Goal: Information Seeking & Learning: Learn about a topic

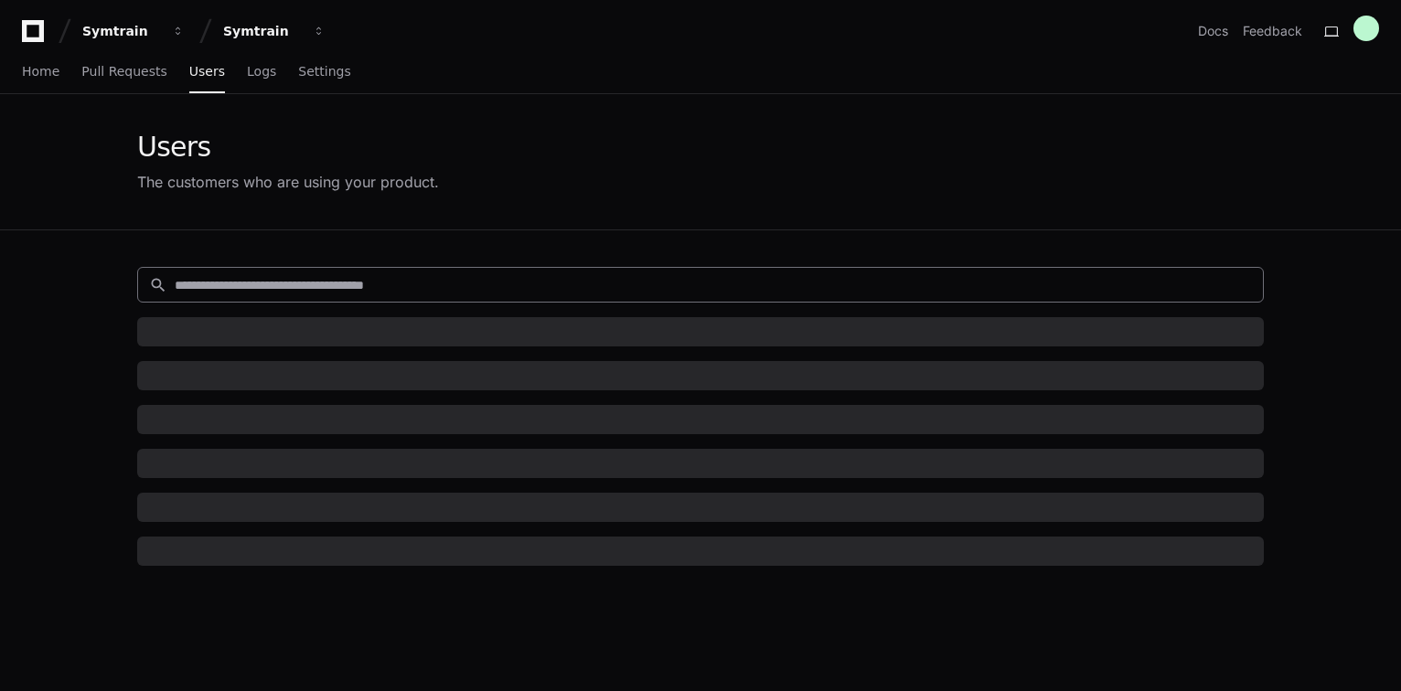
click at [258, 276] on input at bounding box center [713, 285] width 1077 height 18
paste input "**********"
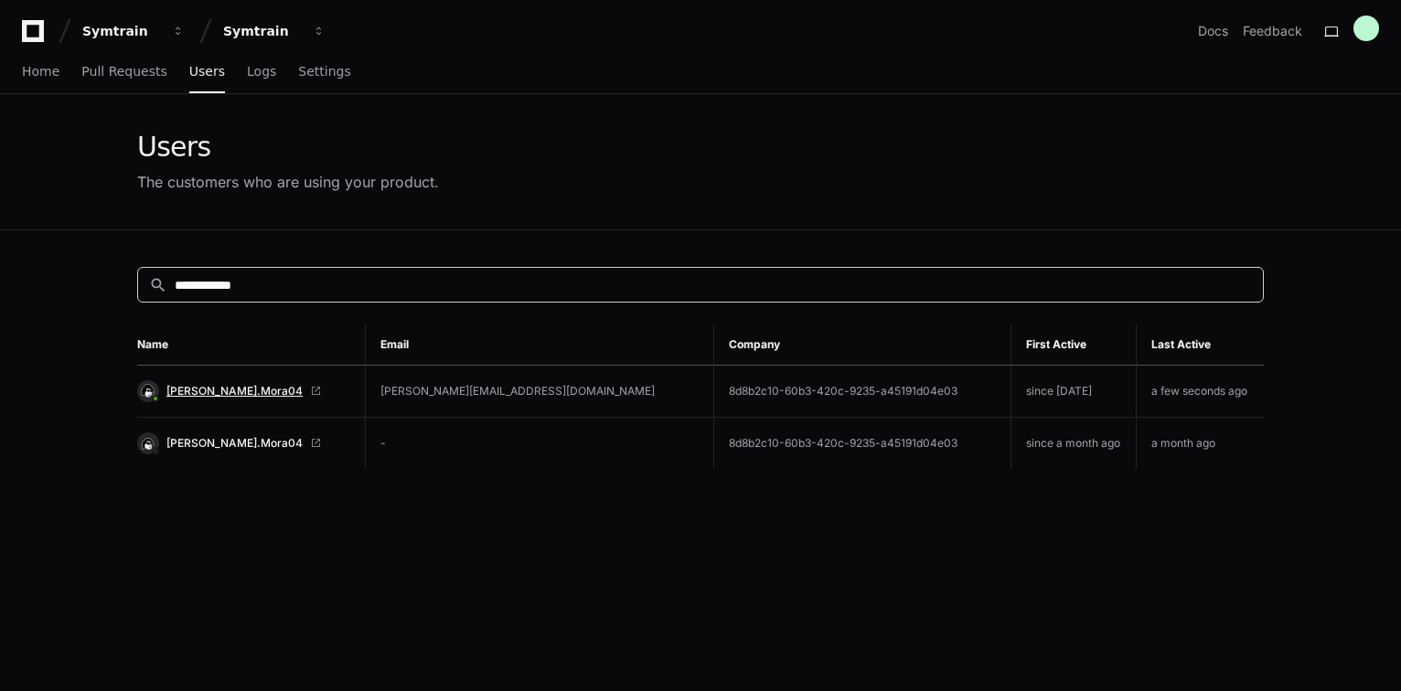
type input "**********"
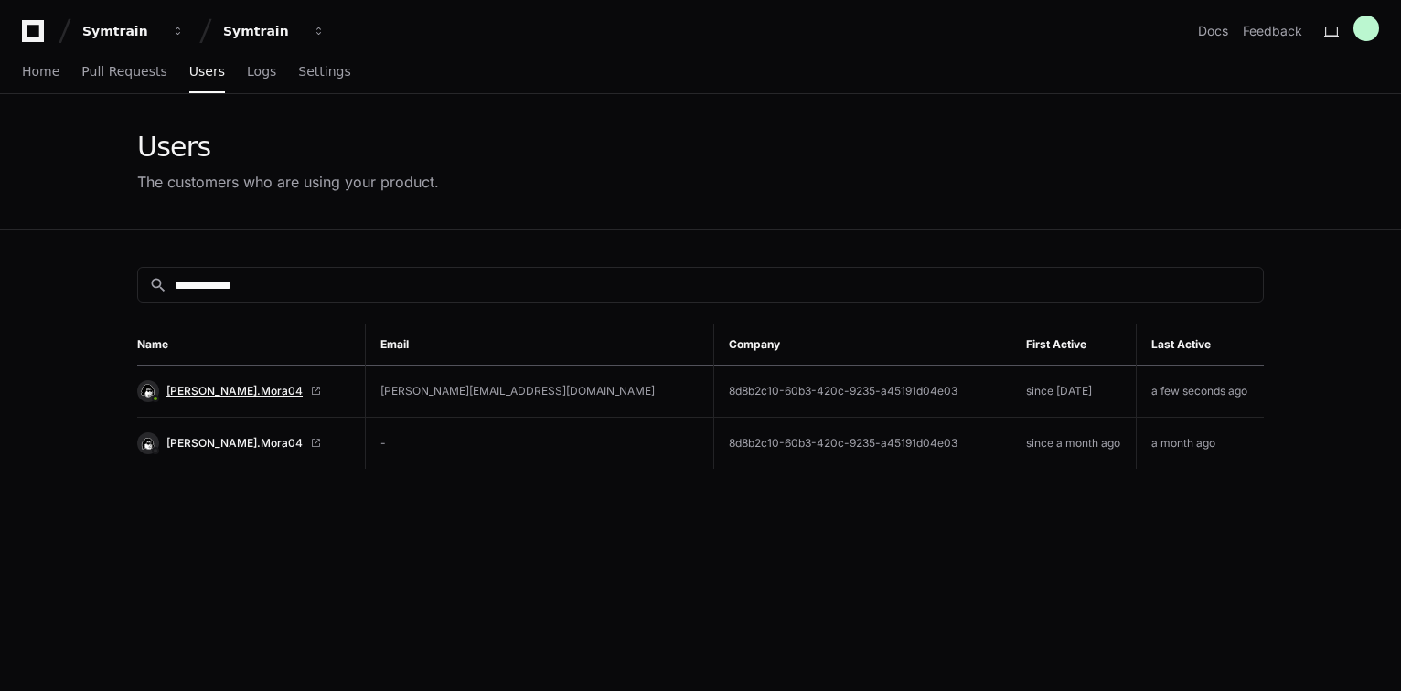
click at [201, 387] on span "[PERSON_NAME].Mora04" at bounding box center [234, 391] width 136 height 15
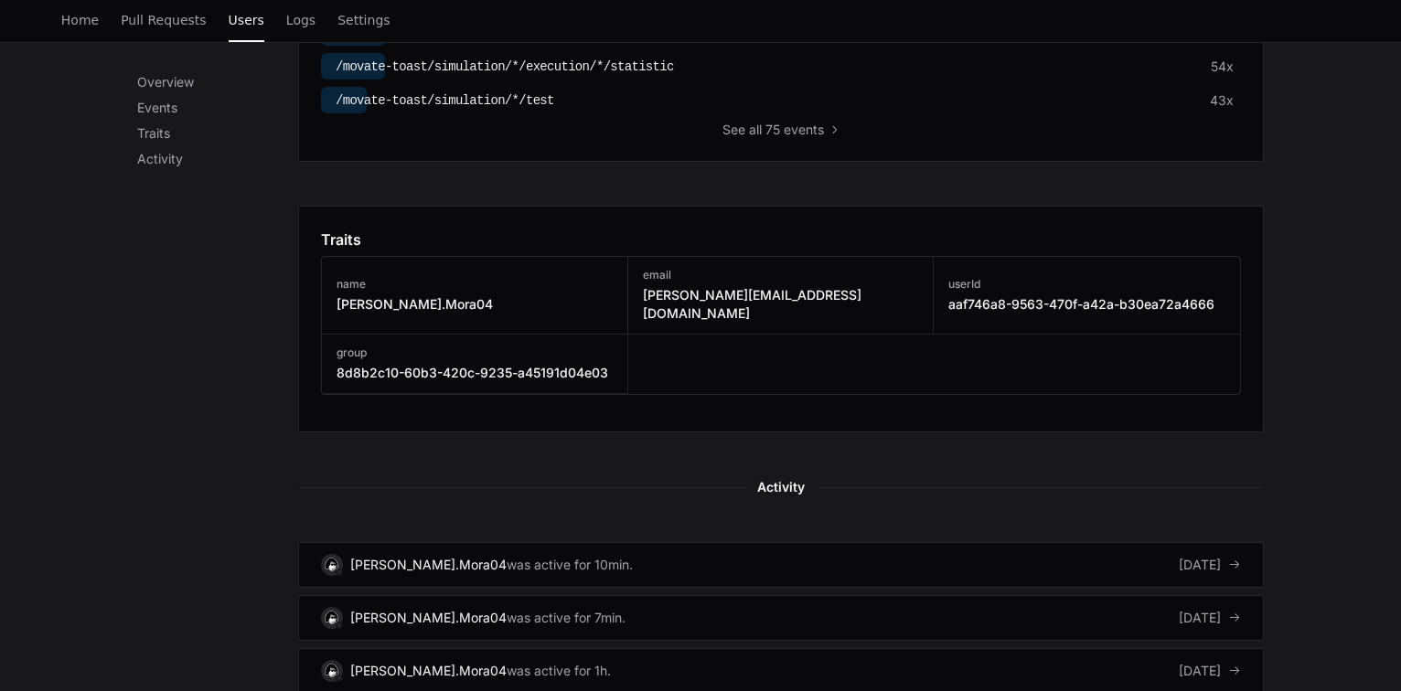
scroll to position [1024, 0]
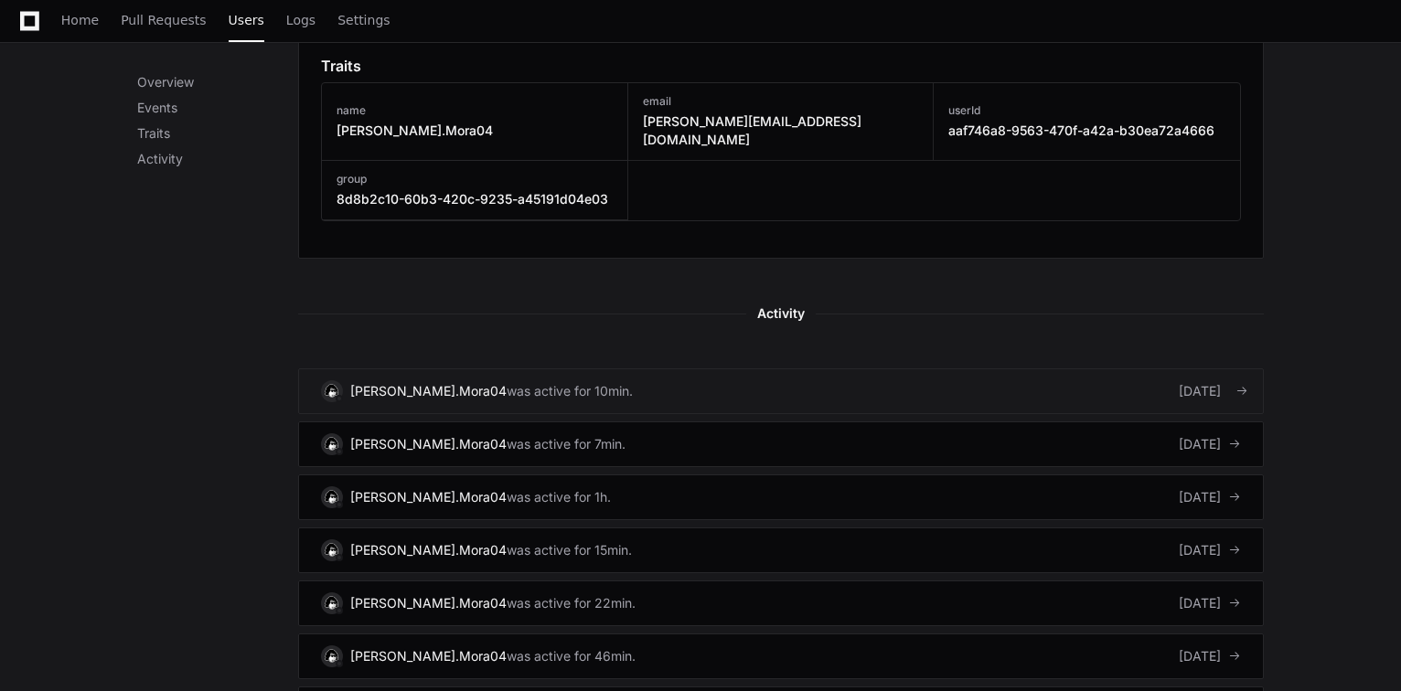
click at [927, 377] on link "[PERSON_NAME].Mora04 was active for 10min. [DATE]" at bounding box center [781, 391] width 966 height 46
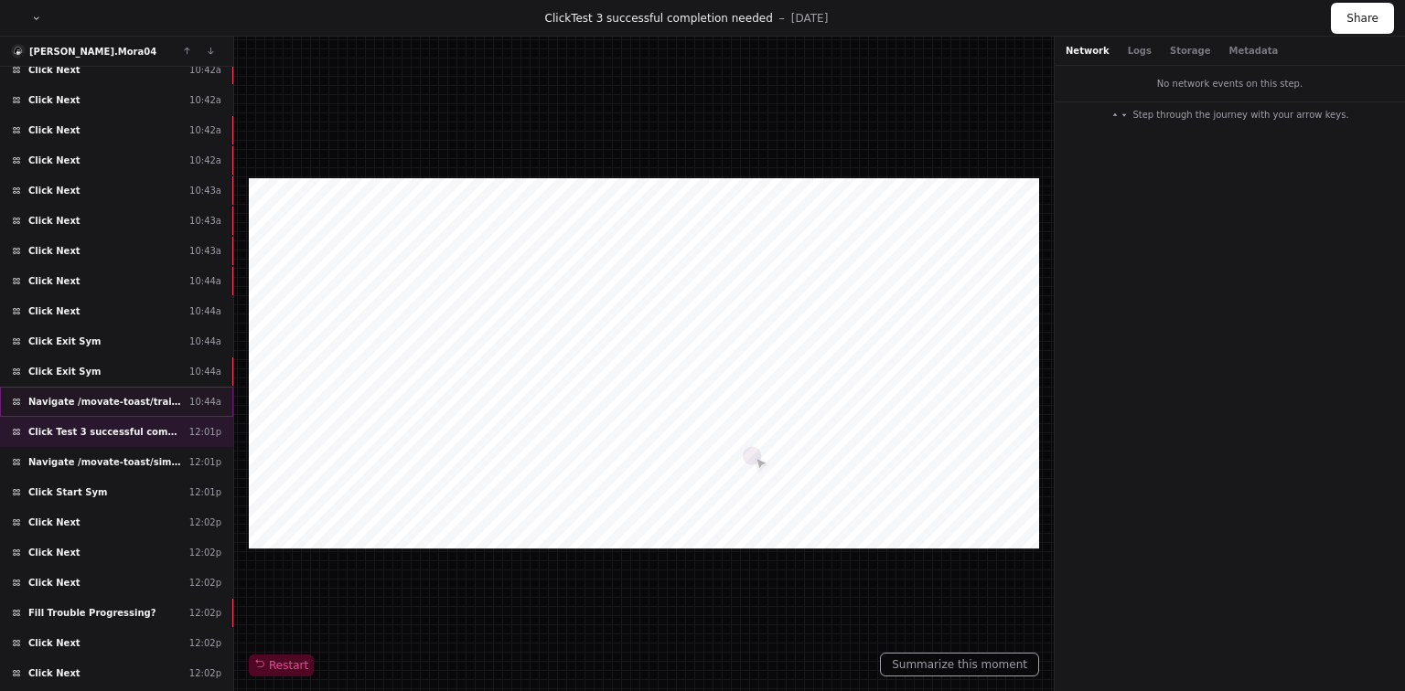
scroll to position [146, 0]
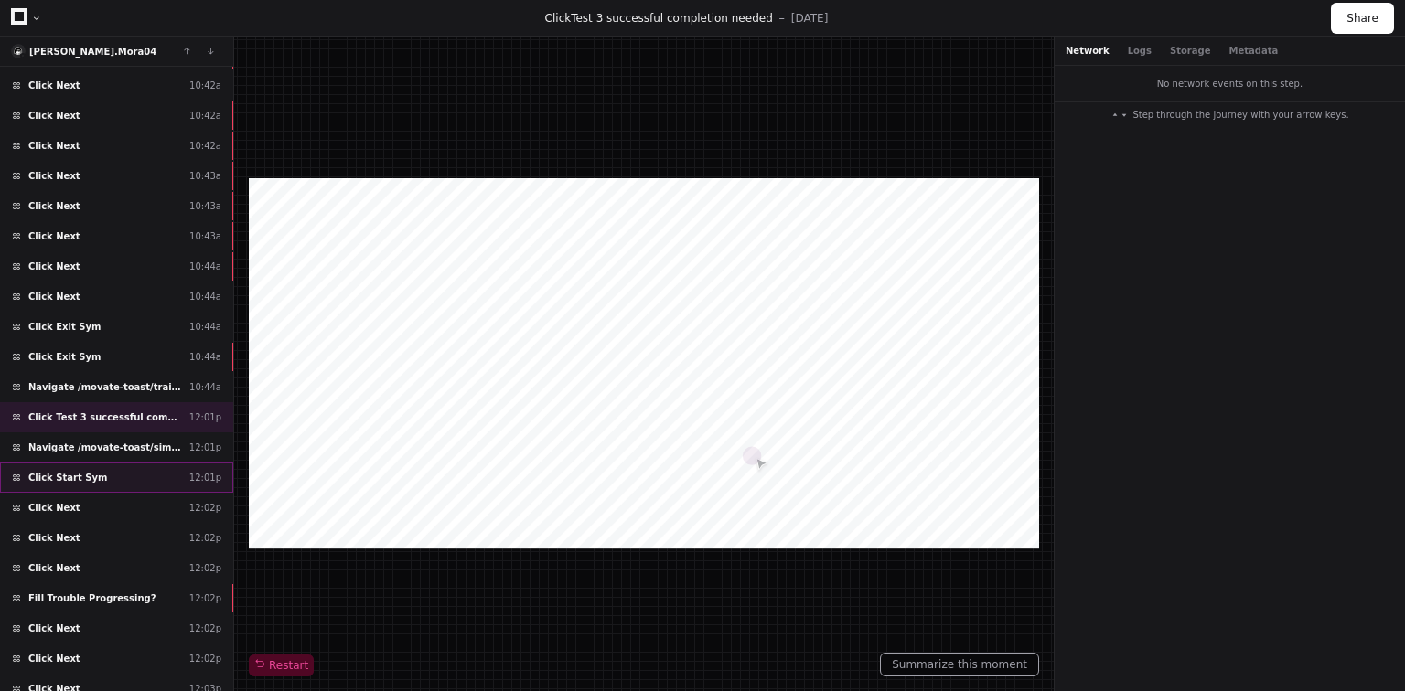
click at [134, 475] on div "Click Start Sym 12:01p" at bounding box center [116, 478] width 233 height 30
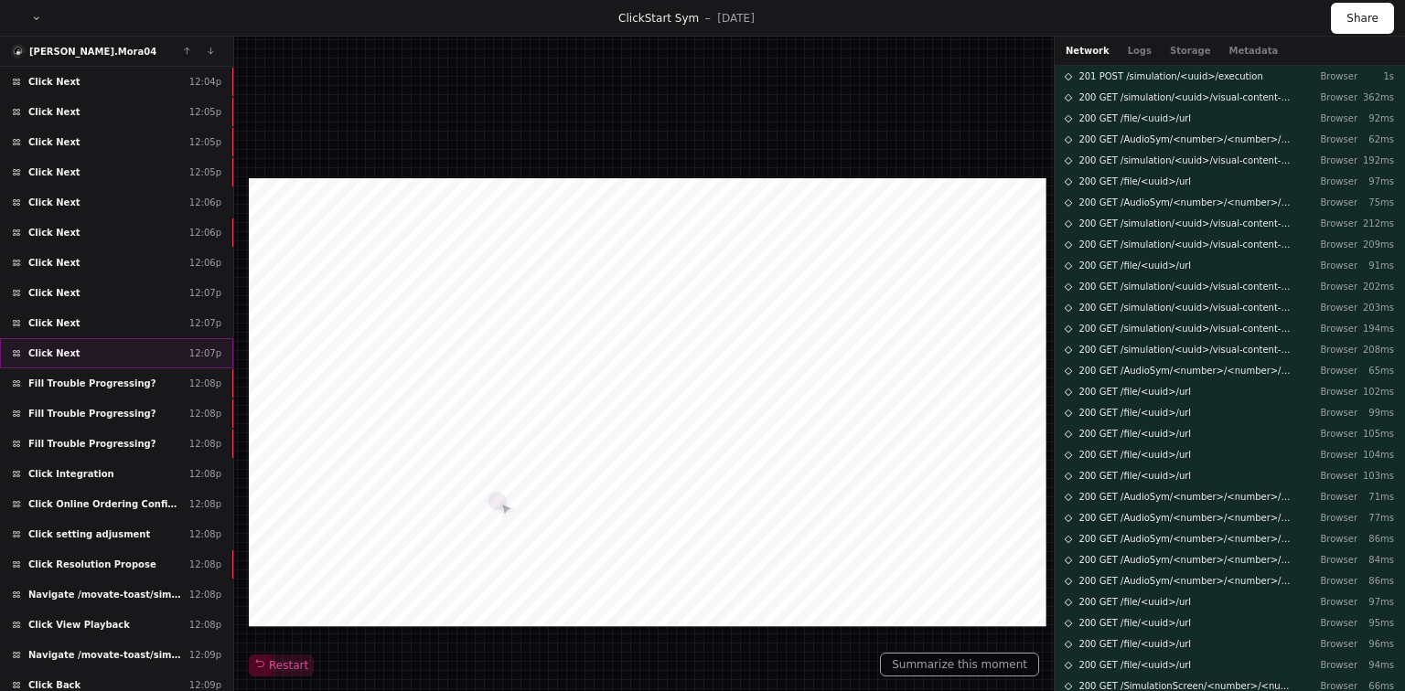
scroll to position [1023, 0]
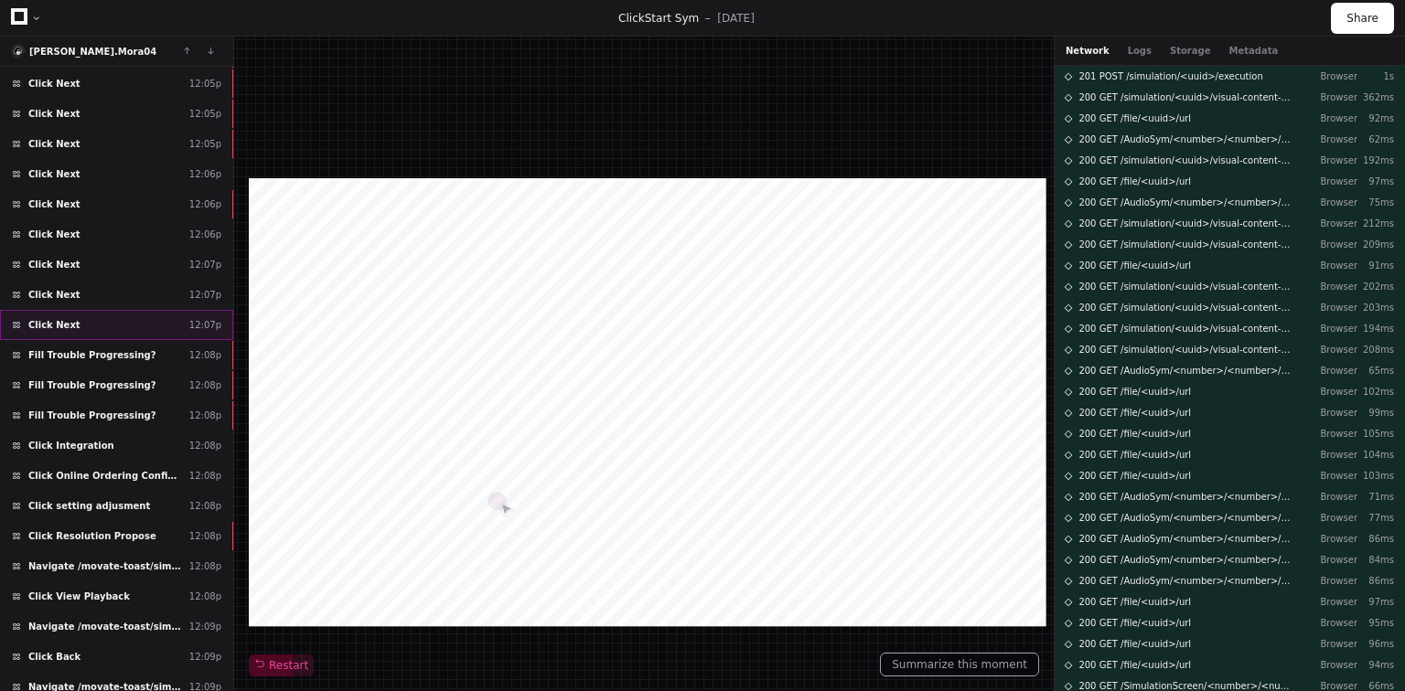
click at [113, 310] on div "Click Next 12:07p" at bounding box center [116, 325] width 233 height 30
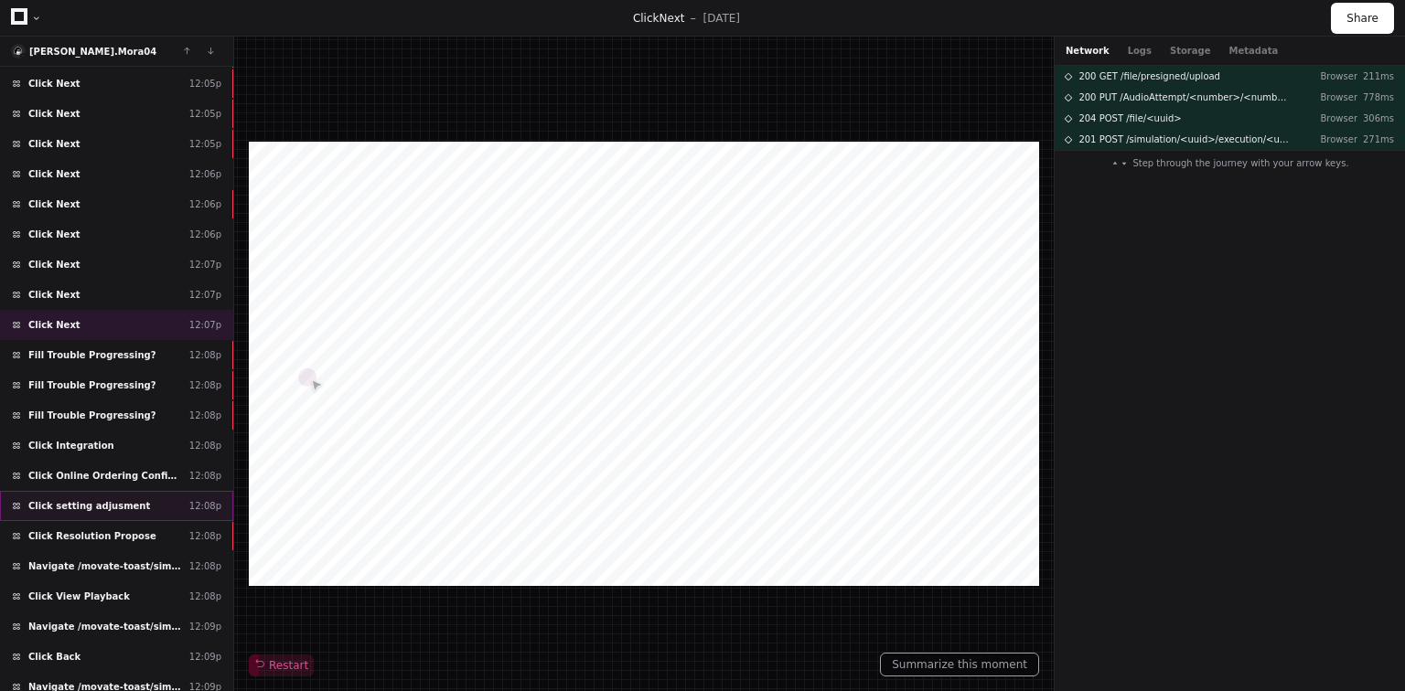
click at [138, 491] on div "Click setting adjusment 12:08p" at bounding box center [116, 506] width 233 height 30
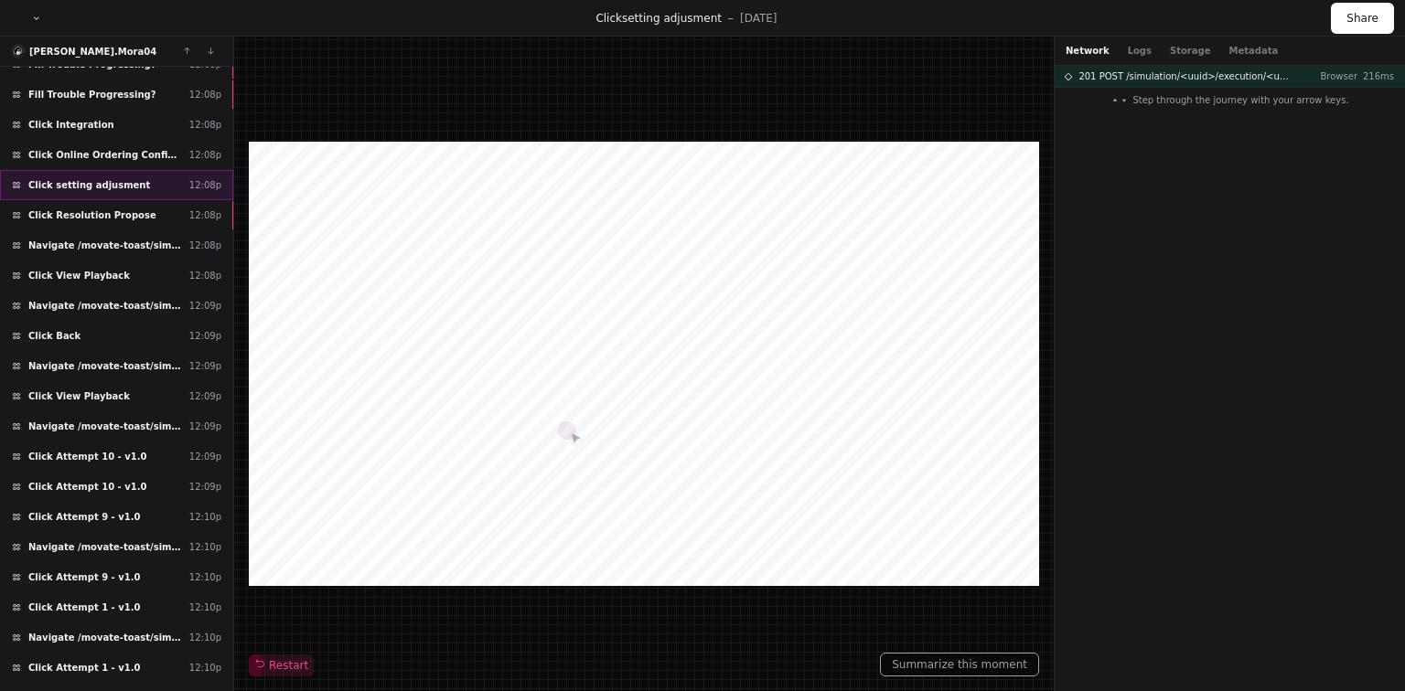
scroll to position [1389, 0]
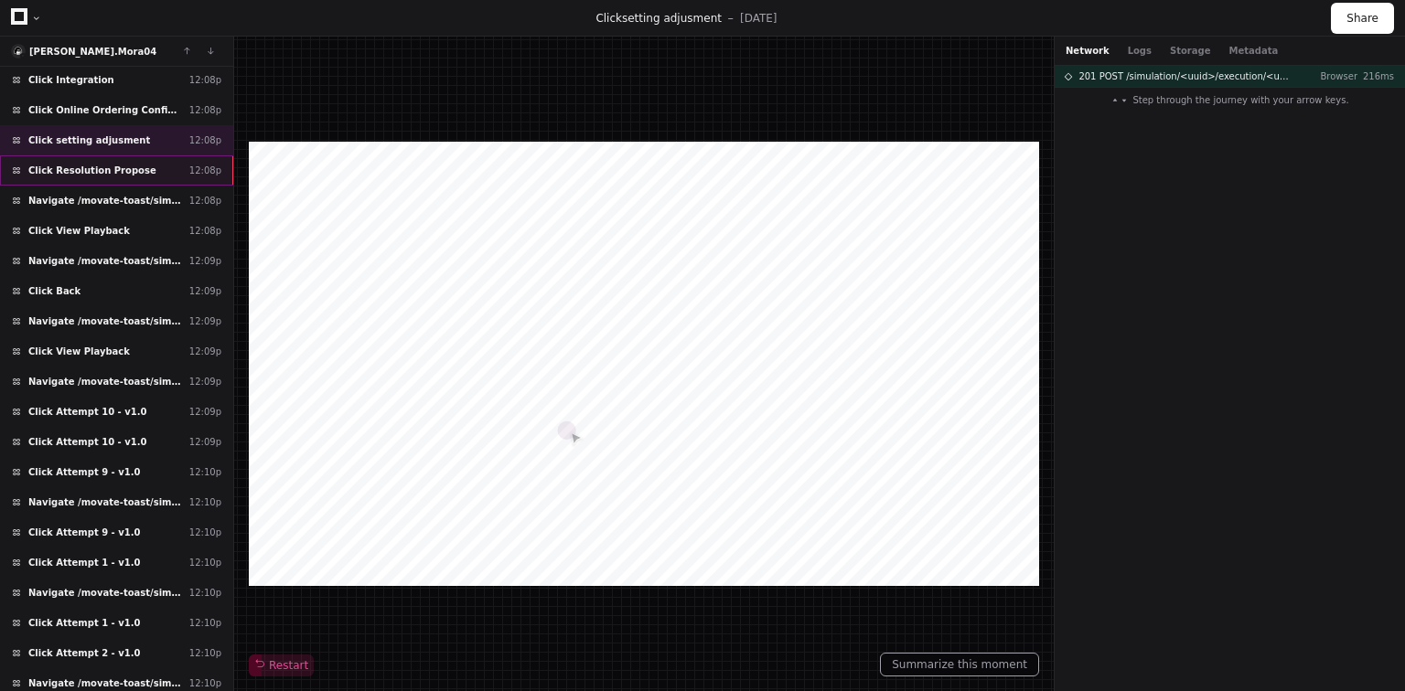
click at [146, 155] on div "Click Resolution Propose 12:08p" at bounding box center [116, 170] width 233 height 30
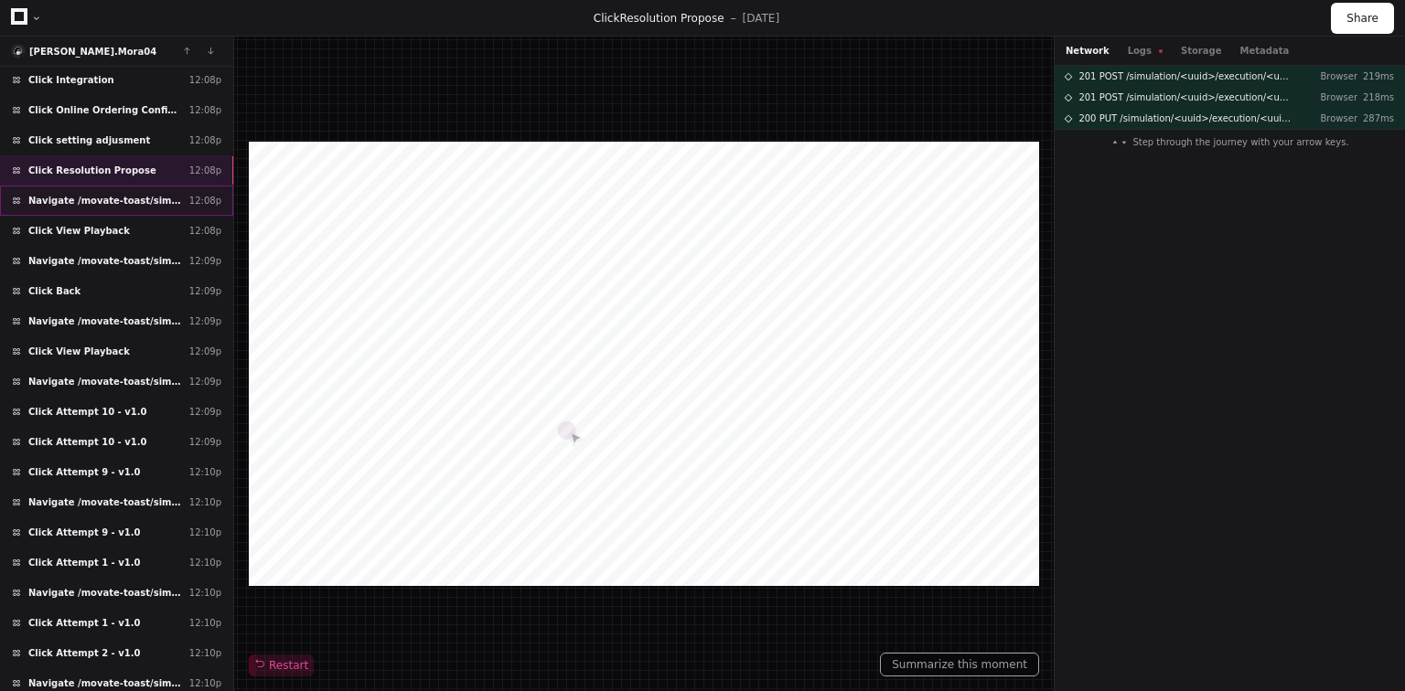
click at [141, 194] on span "Navigate /movate-toast/simulation/*/execution/*/statistic" at bounding box center [105, 201] width 154 height 14
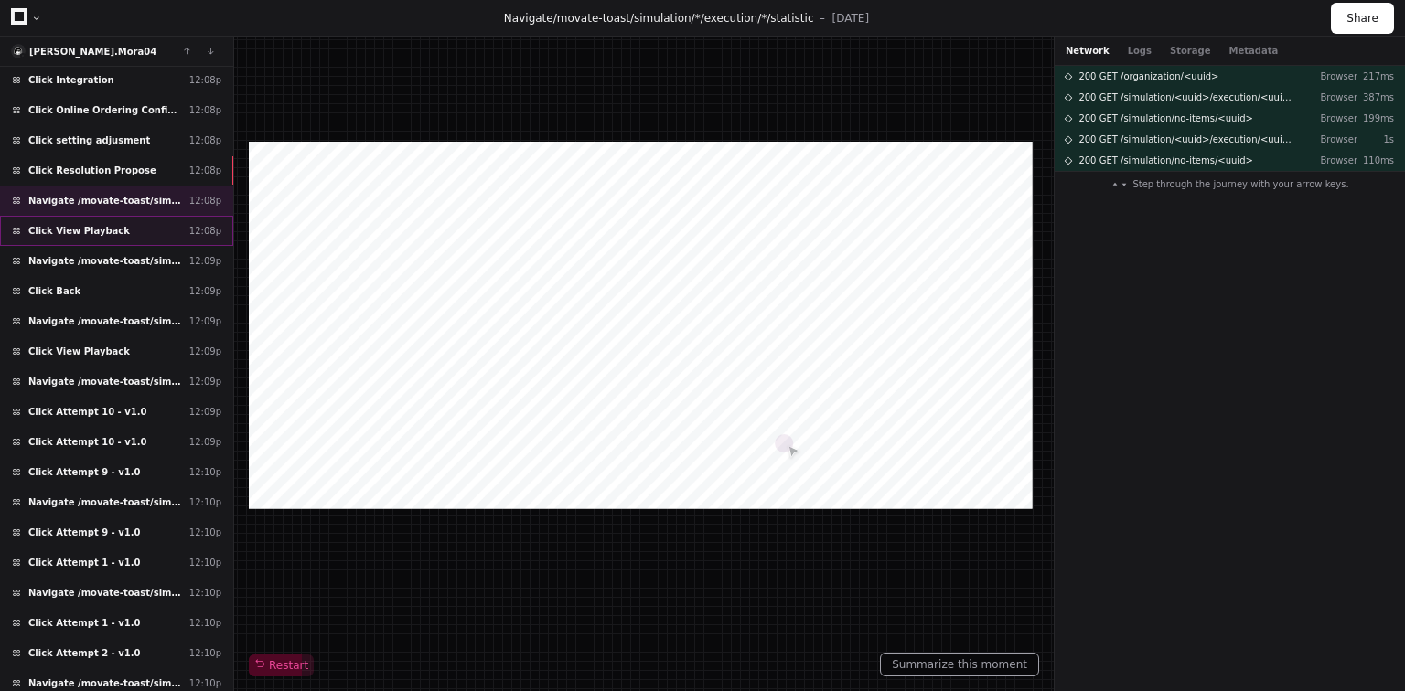
click at [143, 216] on div "Click View Playback 12:08p" at bounding box center [116, 231] width 233 height 30
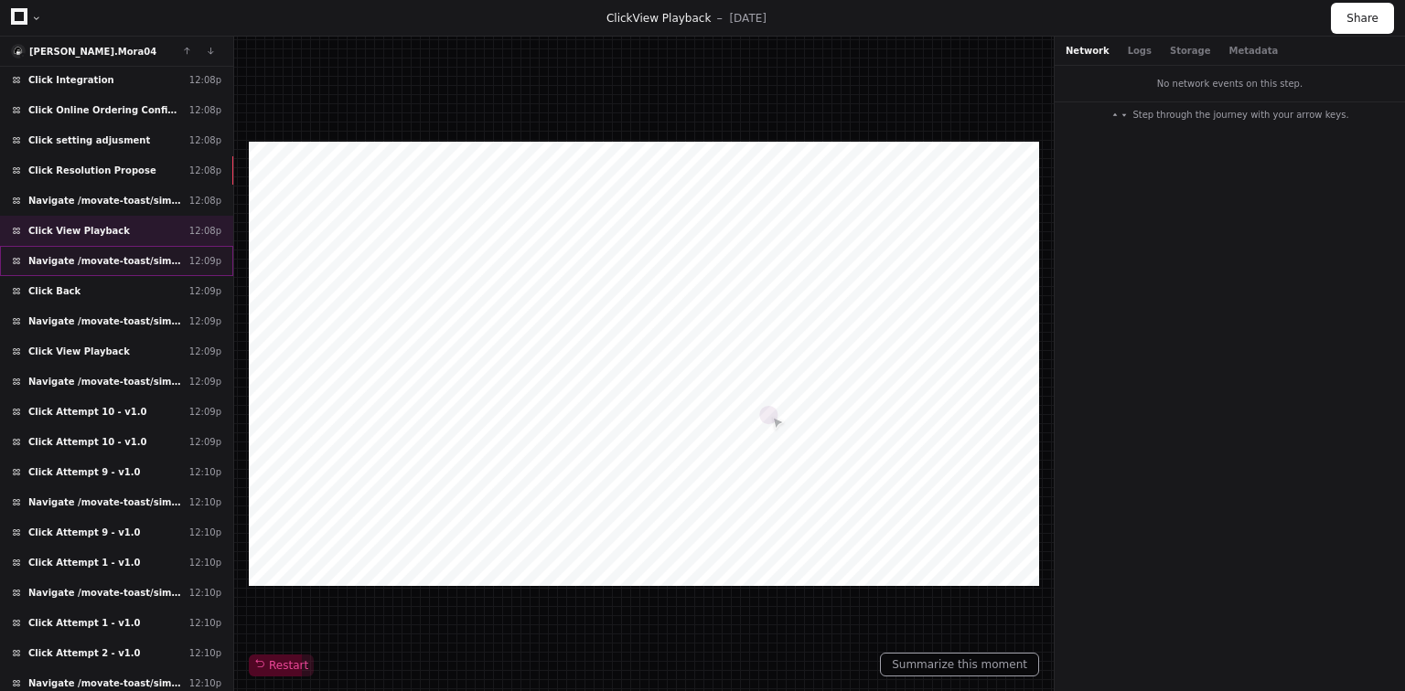
click at [134, 254] on span "Navigate /movate-toast/simulation/*/execution/*" at bounding box center [105, 261] width 154 height 14
